Goal: Task Accomplishment & Management: Manage account settings

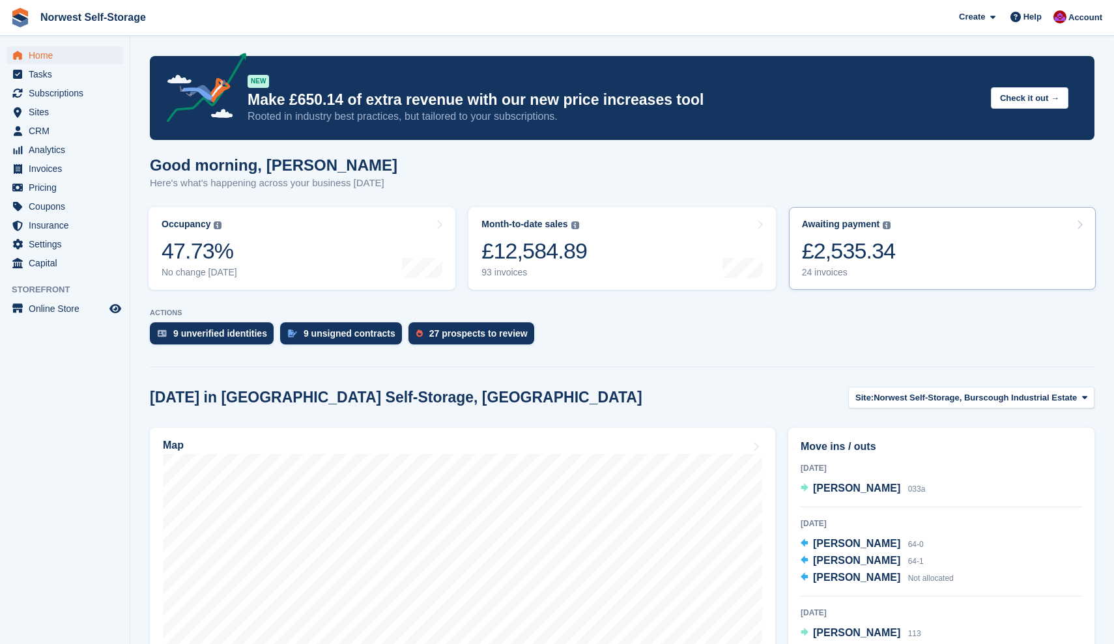
click at [938, 259] on link "Awaiting payment The total outstanding balance on all open invoices. £2,535.34 …" at bounding box center [942, 248] width 307 height 83
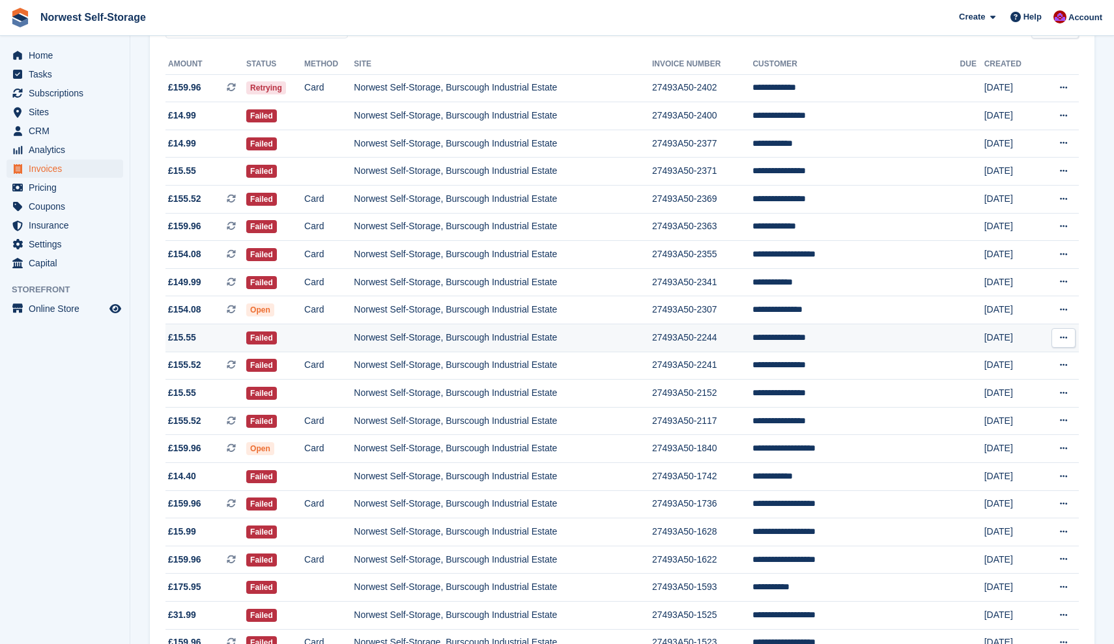
scroll to position [138, 0]
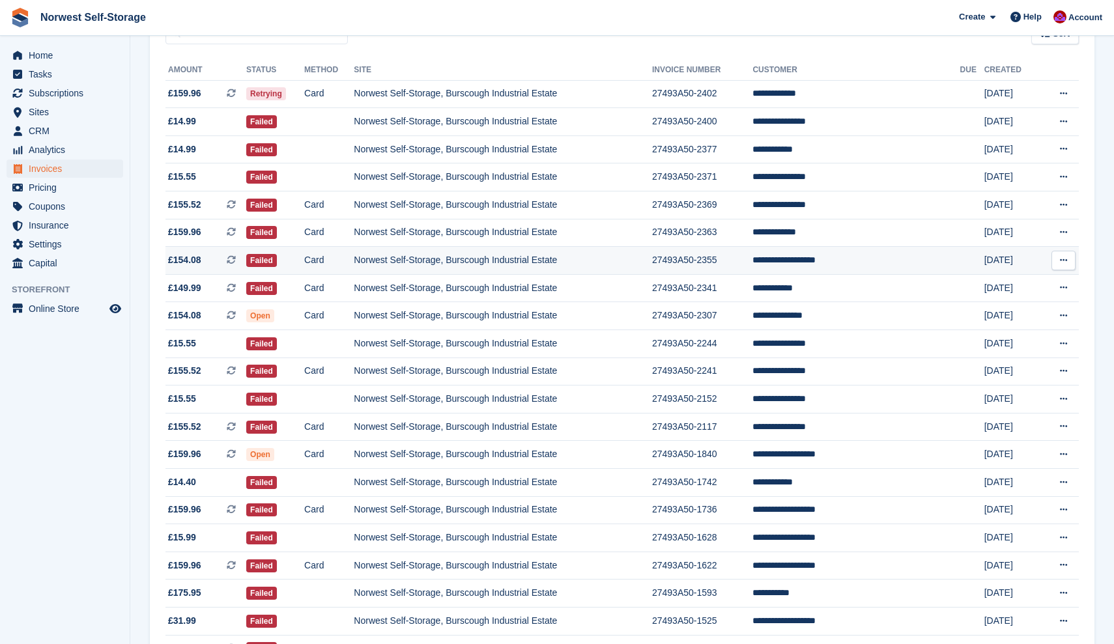
click at [216, 264] on span "£154.08 This is a recurring subscription invoice." at bounding box center [205, 260] width 81 height 14
click at [212, 320] on span "£154.08 This is a recurring subscription invoice." at bounding box center [205, 316] width 81 height 14
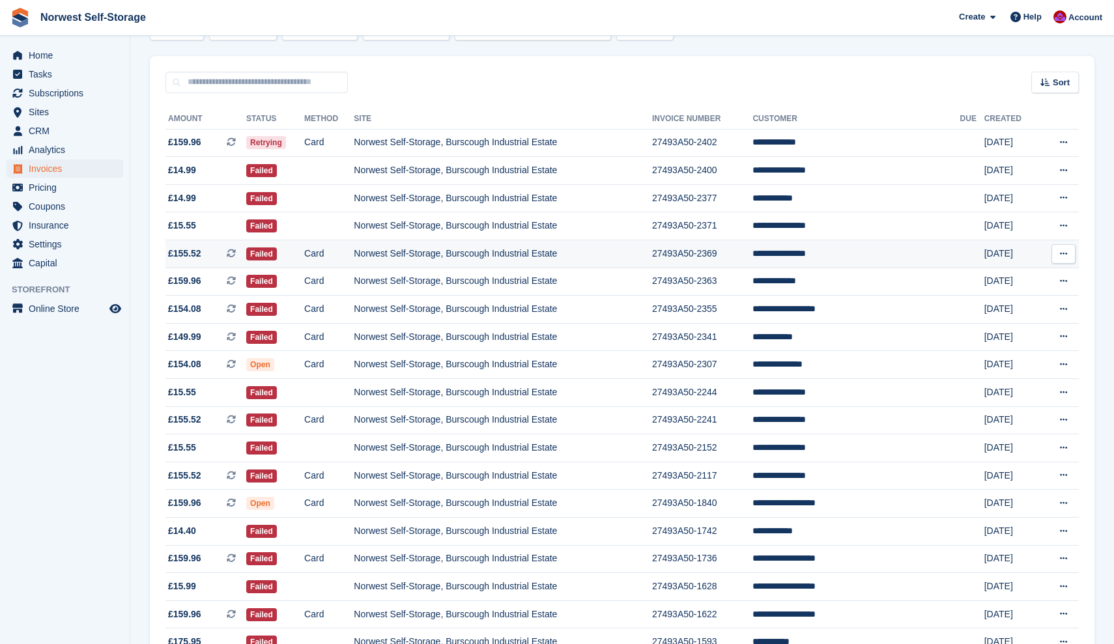
scroll to position [85, 0]
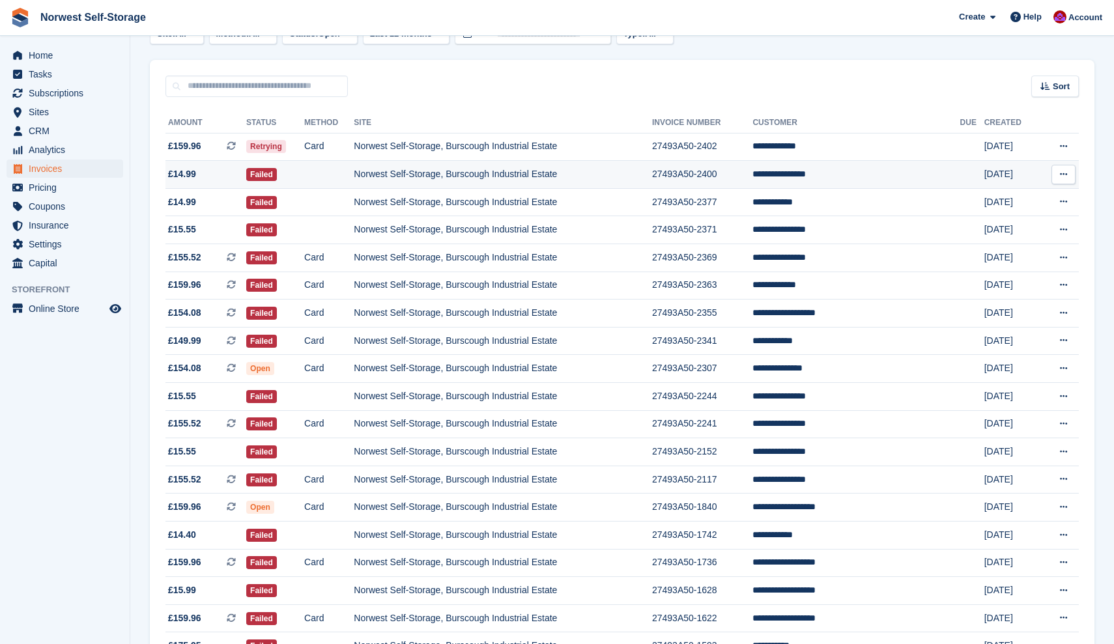
click at [208, 174] on span "£14.99" at bounding box center [205, 174] width 81 height 14
click at [208, 203] on span "£14.99" at bounding box center [205, 202] width 81 height 14
click at [213, 143] on span "£159.96 This is a recurring subscription invoice." at bounding box center [205, 146] width 81 height 14
click at [215, 234] on span "£15.55" at bounding box center [205, 230] width 81 height 14
click at [220, 286] on span "£159.96 This is a recurring subscription invoice. This is a recurring subscript…" at bounding box center [205, 285] width 81 height 14
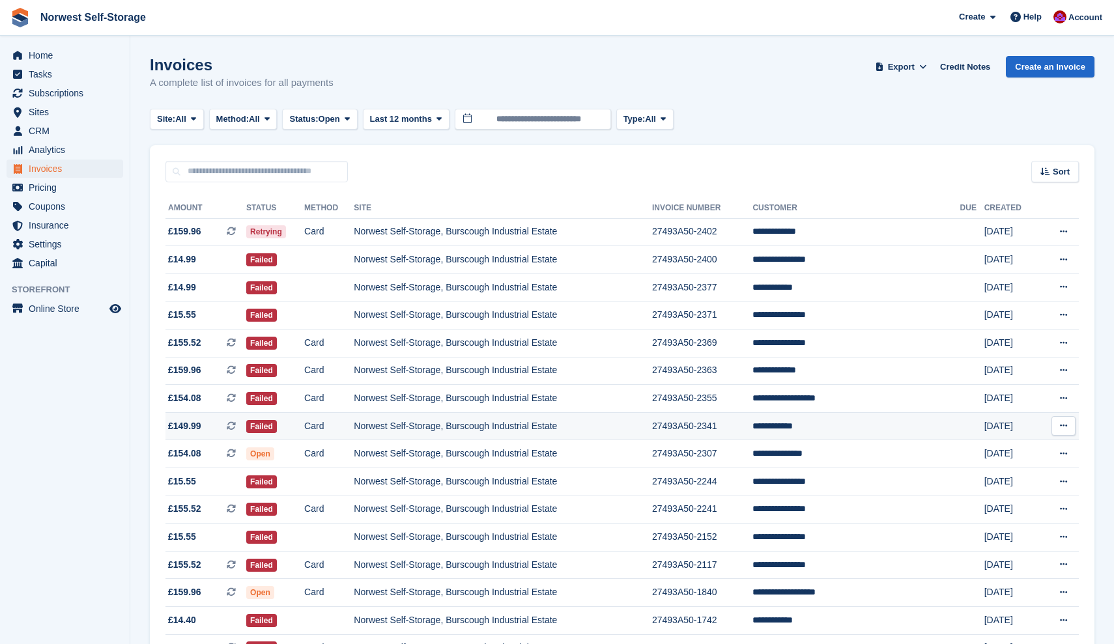
scroll to position [0, 0]
click at [42, 55] on span "Home" at bounding box center [68, 55] width 78 height 18
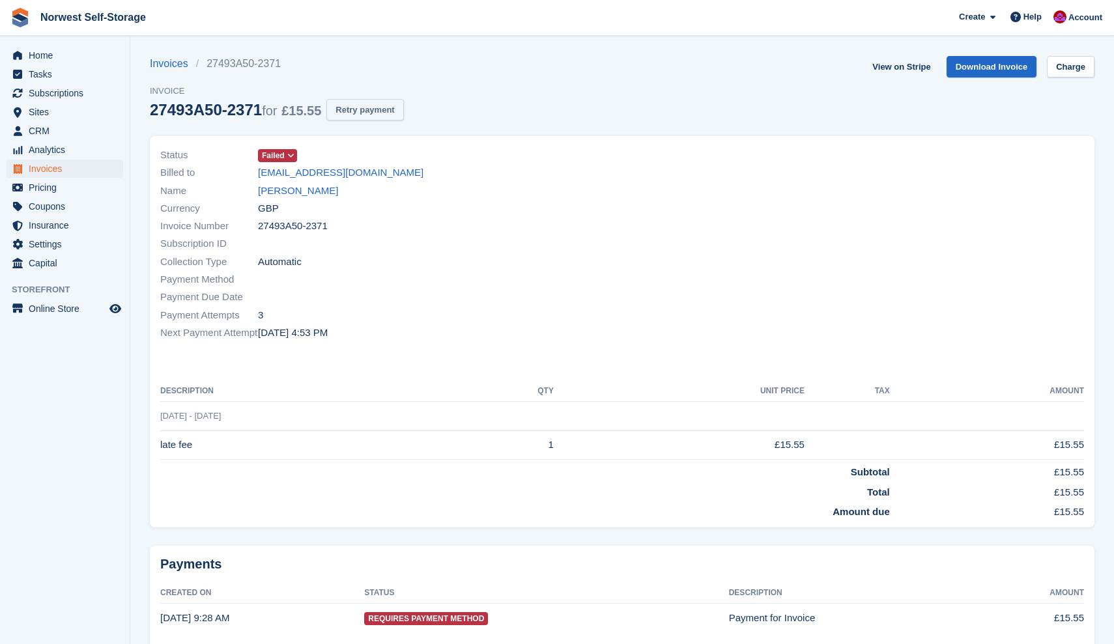
click at [386, 109] on button "Retry payment" at bounding box center [364, 109] width 77 height 21
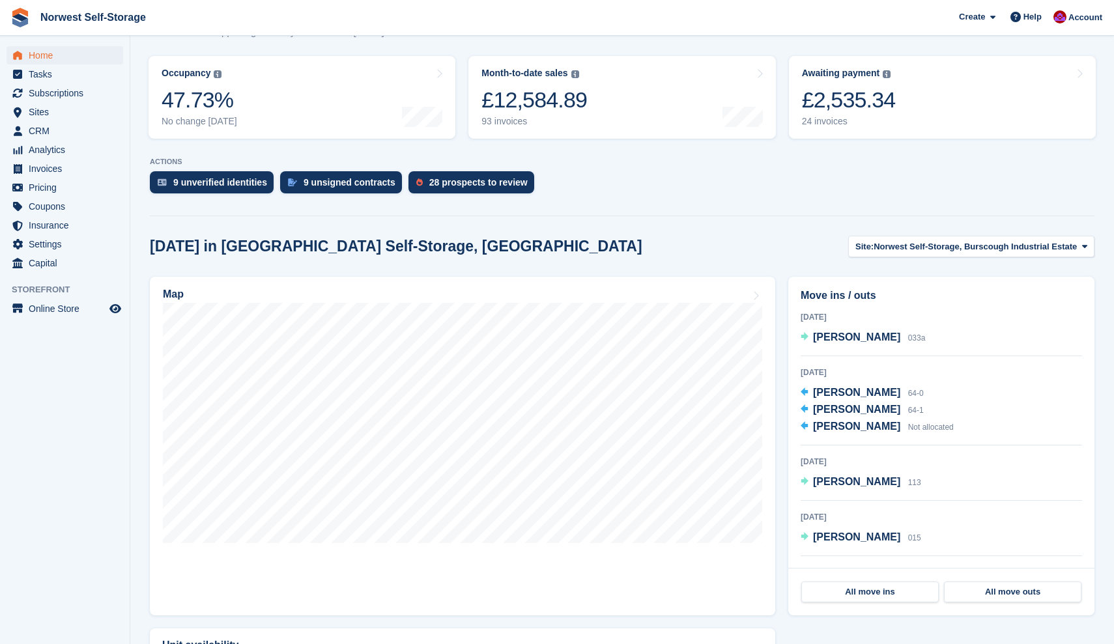
scroll to position [180, 0]
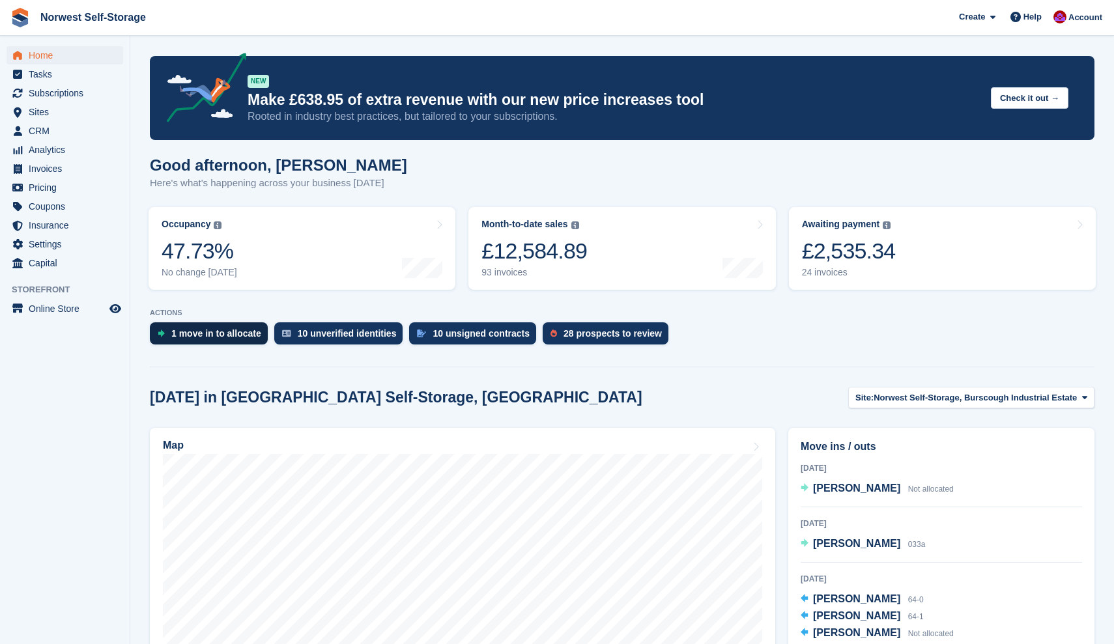
click at [219, 331] on div "1 move in to allocate" at bounding box center [216, 333] width 90 height 10
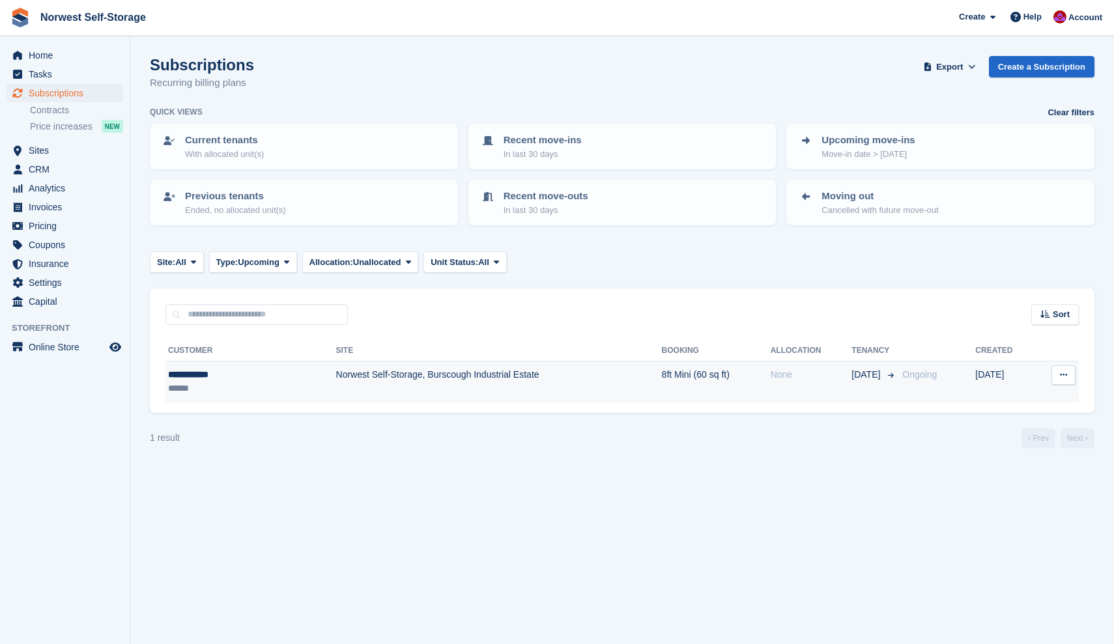
click at [662, 380] on td "8ft Mini (60 sq ft)" at bounding box center [716, 381] width 109 height 41
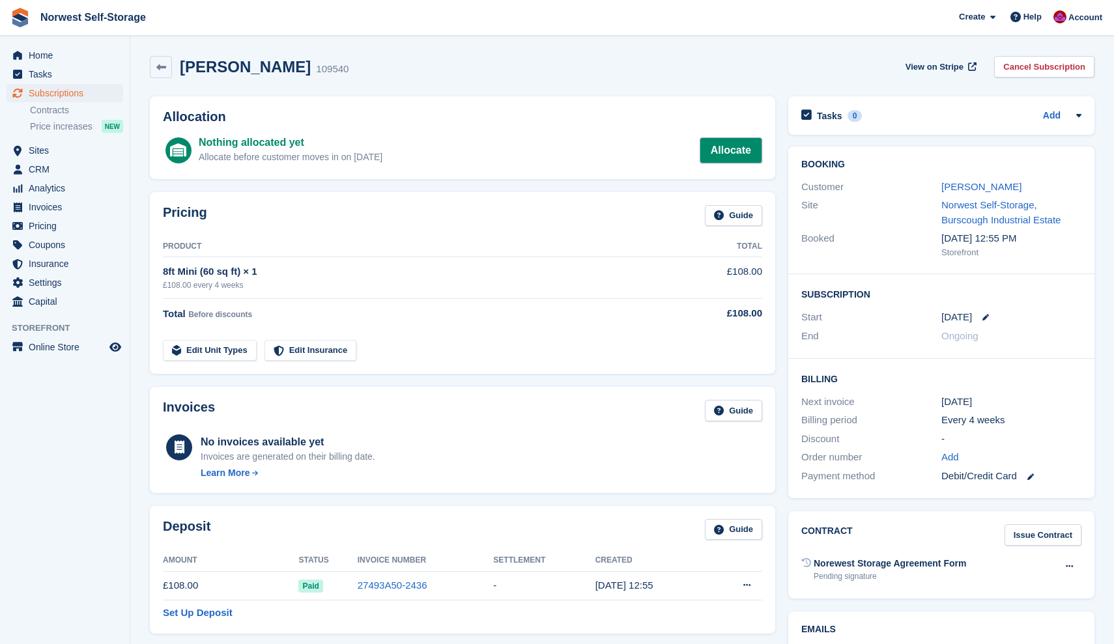
click at [729, 149] on link "Allocate" at bounding box center [730, 150] width 63 height 26
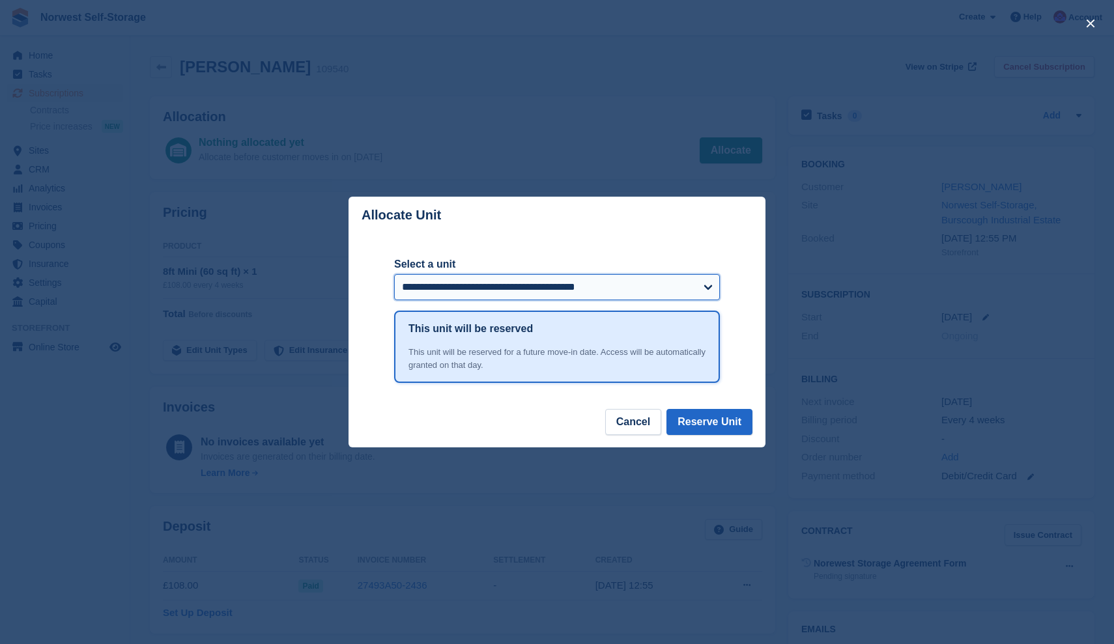
select select "*****"
click at [702, 422] on button "Reserve Unit" at bounding box center [709, 422] width 86 height 26
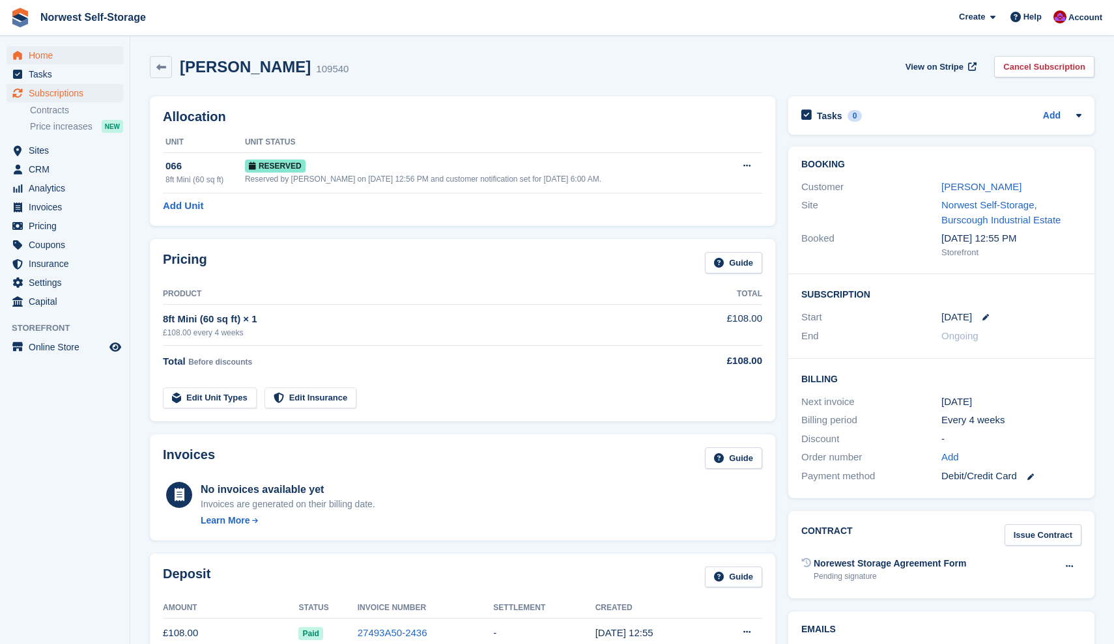
click at [40, 53] on span "Home" at bounding box center [68, 55] width 78 height 18
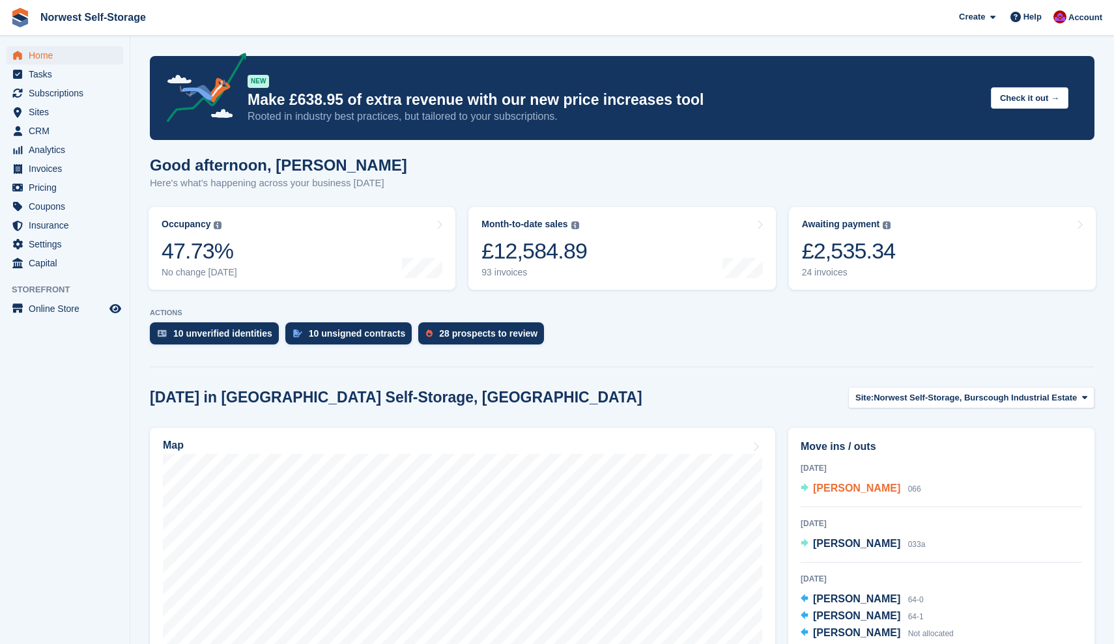
click at [827, 488] on span "[PERSON_NAME]" at bounding box center [856, 488] width 87 height 11
